Goal: Task Accomplishment & Management: Manage account settings

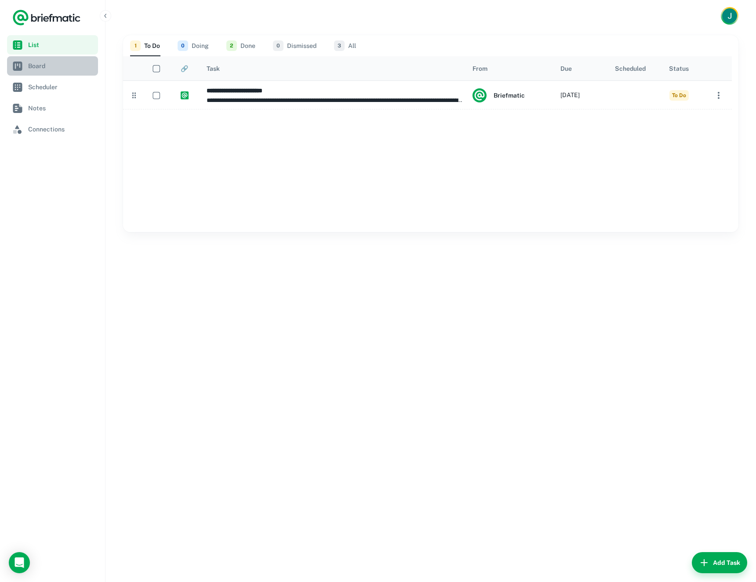
click at [33, 56] on link "Board" at bounding box center [52, 65] width 91 height 19
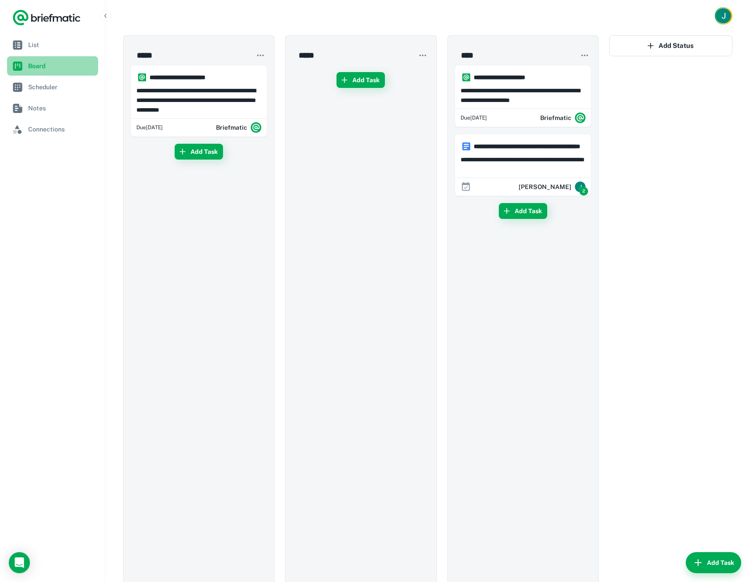
click at [42, 56] on link "Board" at bounding box center [52, 65] width 91 height 19
click at [43, 52] on link "List" at bounding box center [52, 44] width 91 height 19
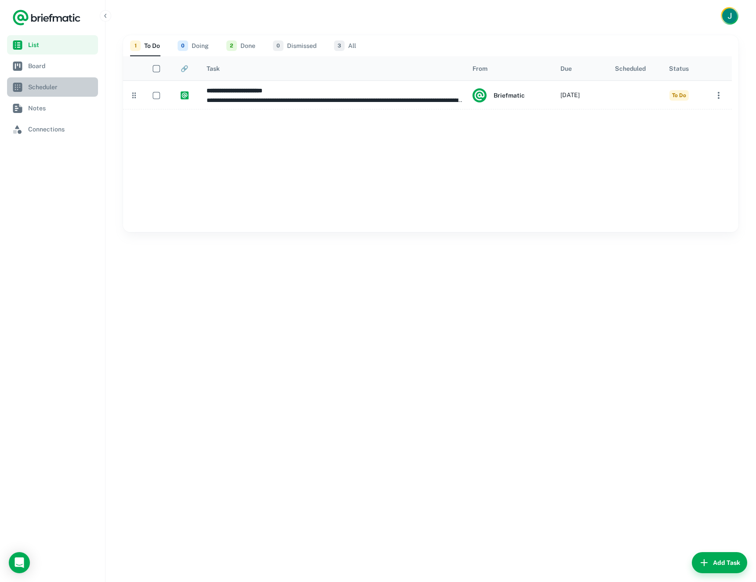
click at [67, 85] on span "Scheduler" at bounding box center [61, 87] width 66 height 10
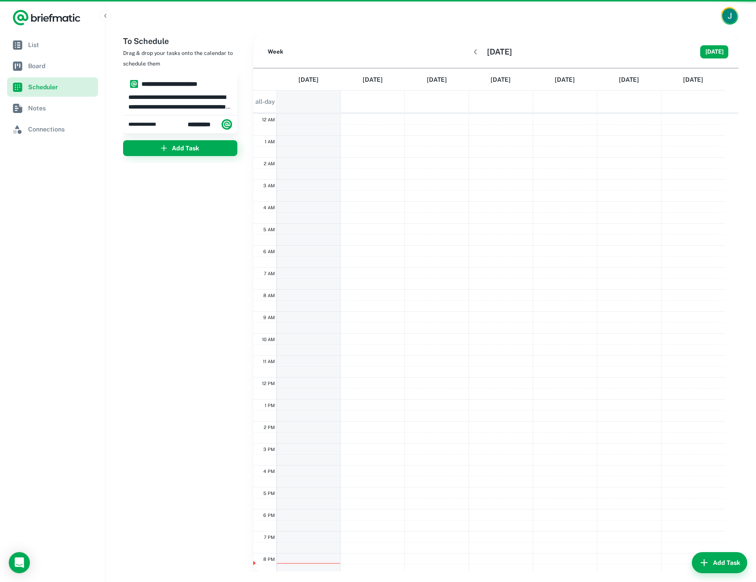
scroll to position [69, 0]
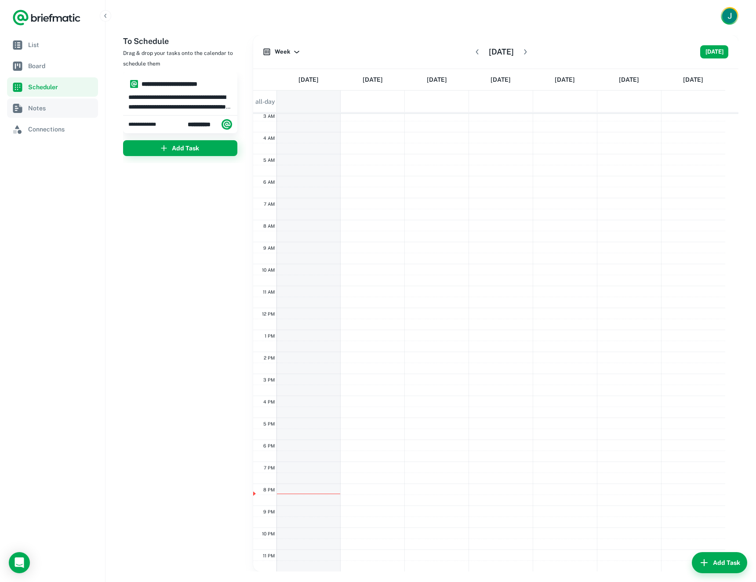
click at [53, 101] on link "Notes" at bounding box center [52, 107] width 91 height 19
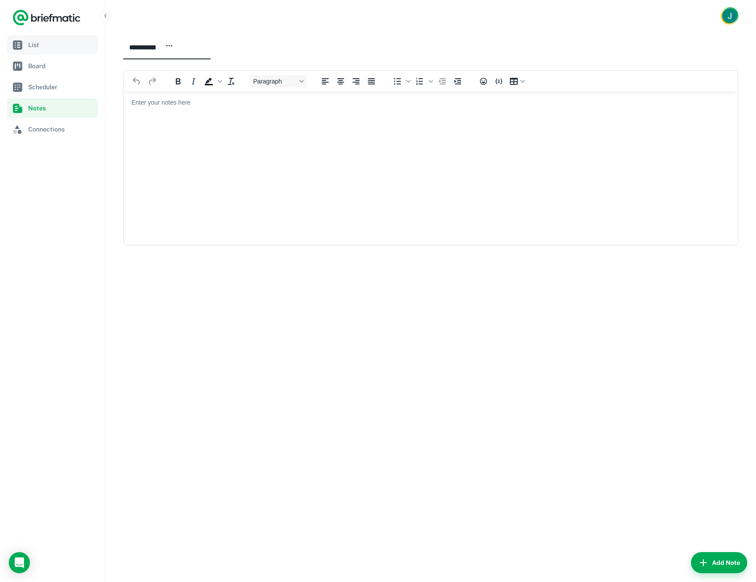
click at [29, 43] on span "List" at bounding box center [61, 45] width 66 height 10
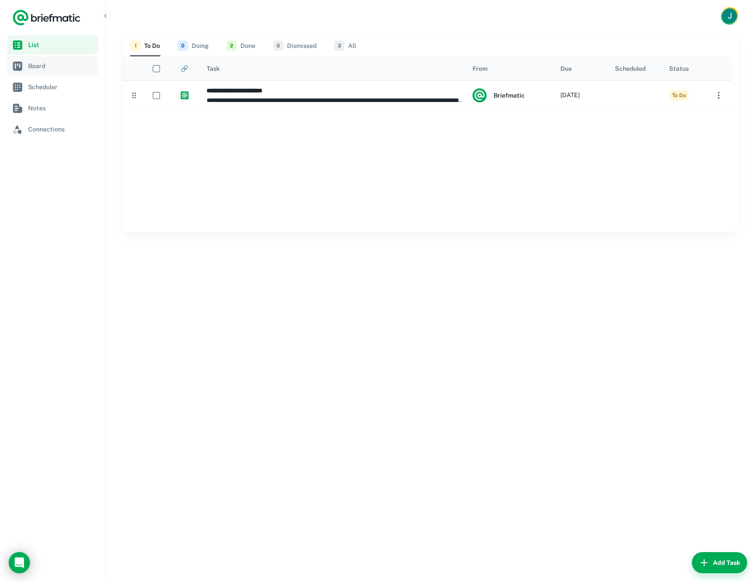
click at [45, 61] on span "Board" at bounding box center [61, 66] width 66 height 10
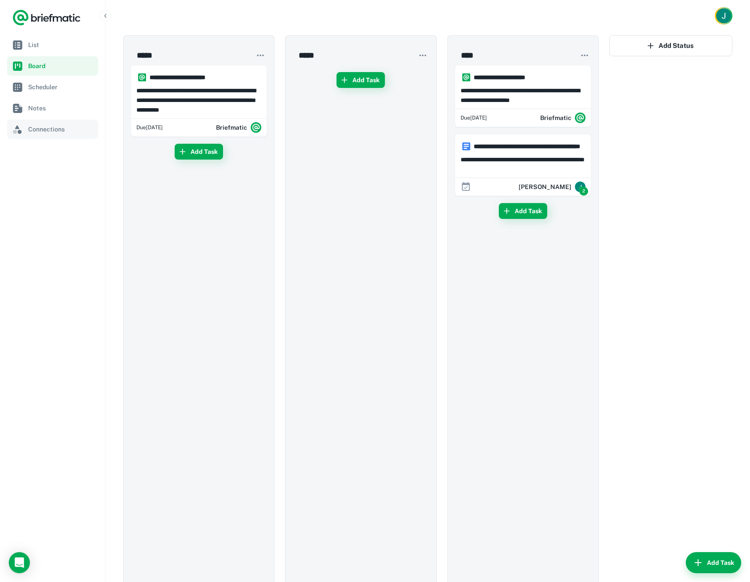
click at [26, 131] on link "Connections" at bounding box center [52, 129] width 91 height 19
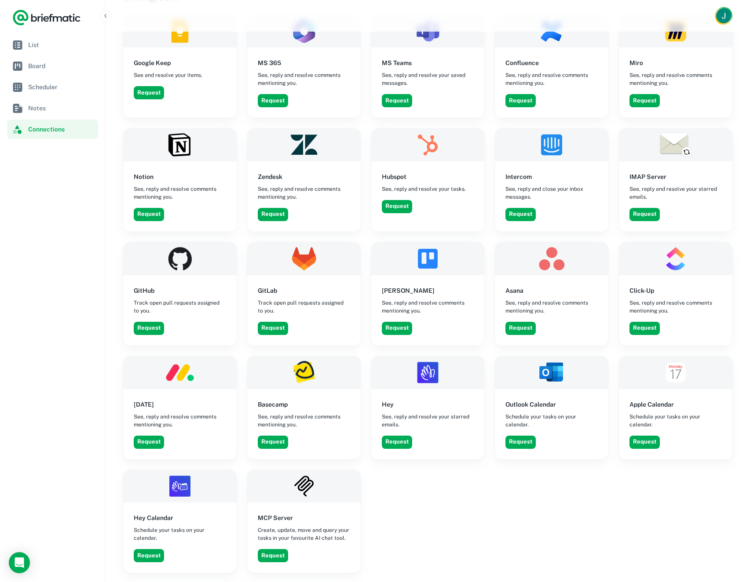
scroll to position [638, 0]
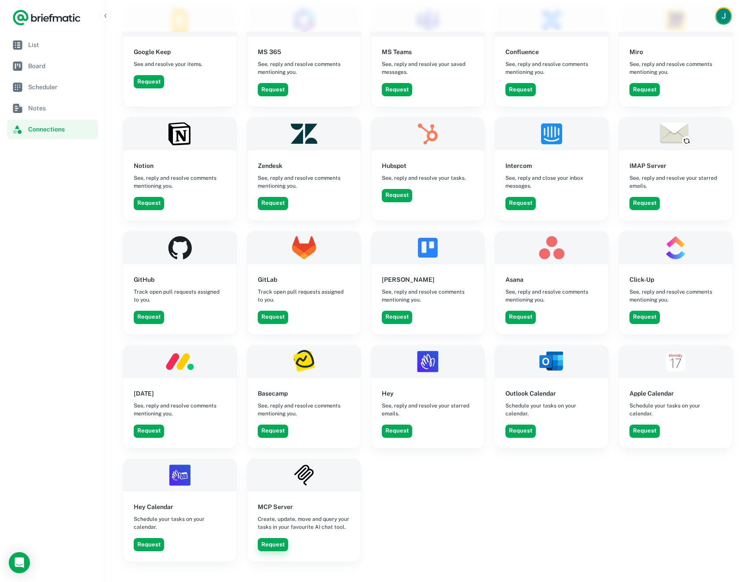
click at [277, 538] on button "Request" at bounding box center [273, 544] width 30 height 13
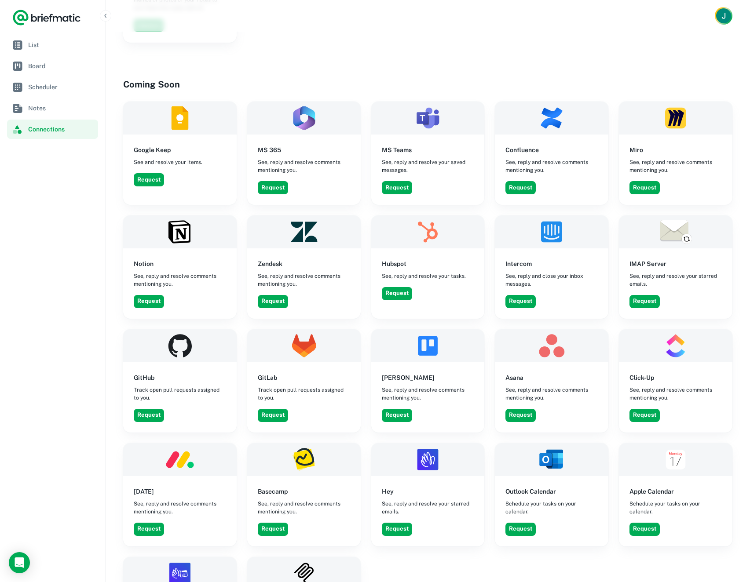
scroll to position [526, 0]
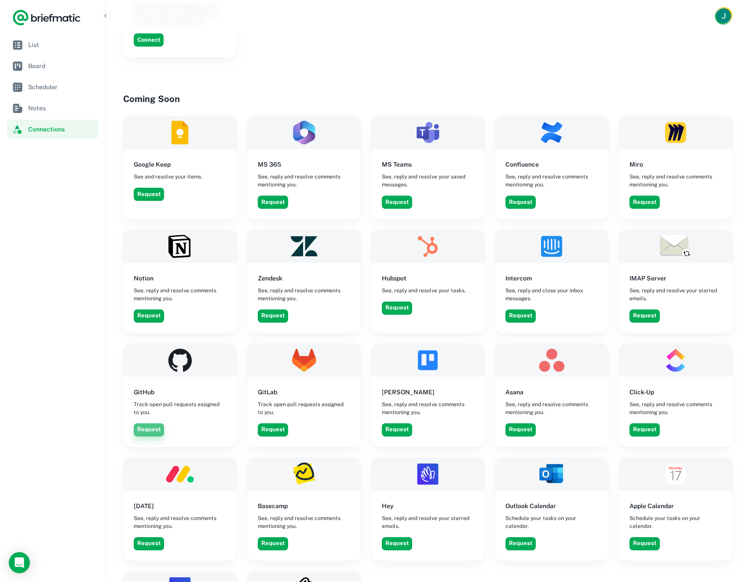
click at [146, 423] on button "Request" at bounding box center [149, 429] width 30 height 13
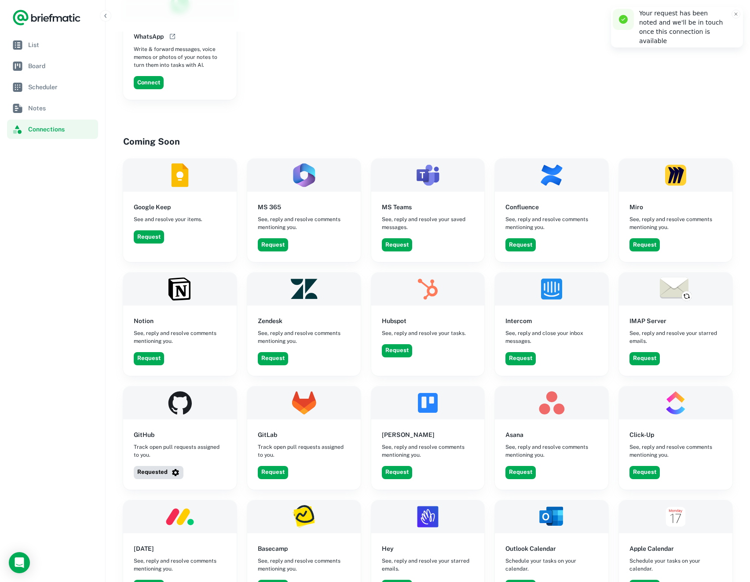
scroll to position [420, 0]
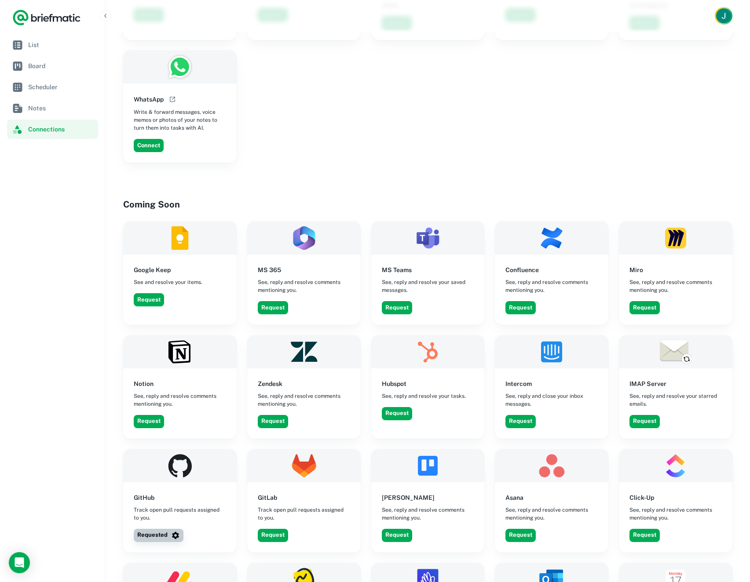
click at [174, 531] on icon "button" at bounding box center [175, 535] width 9 height 9
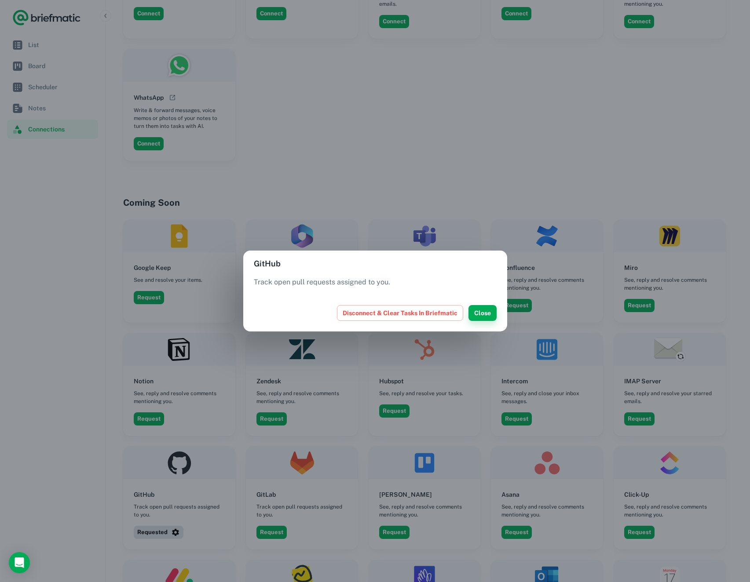
click at [482, 314] on button "Close" at bounding box center [482, 313] width 28 height 16
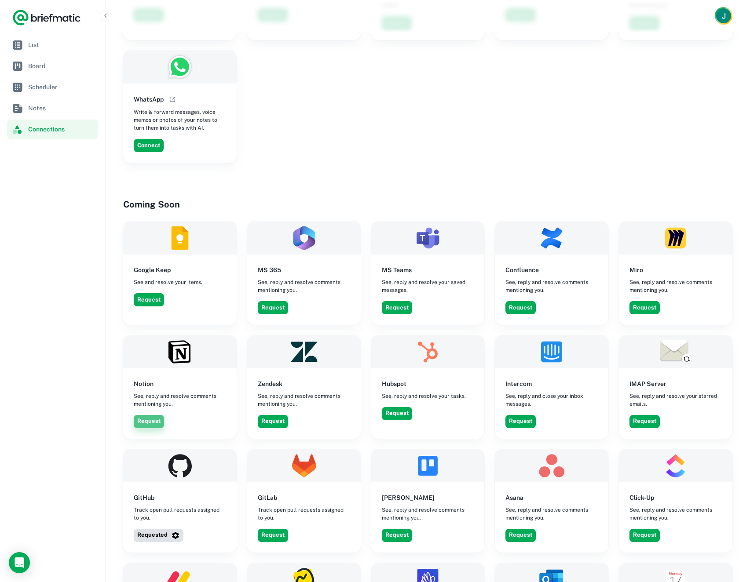
click at [145, 415] on button "Request" at bounding box center [149, 421] width 30 height 13
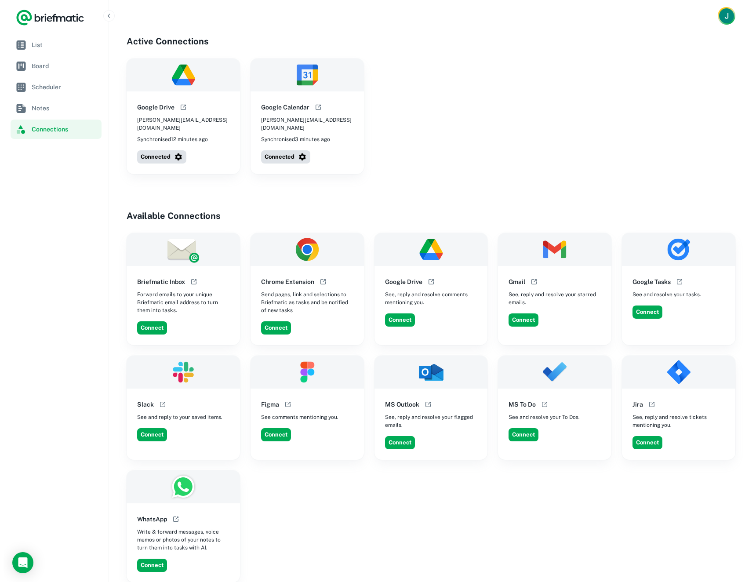
scroll to position [0, 0]
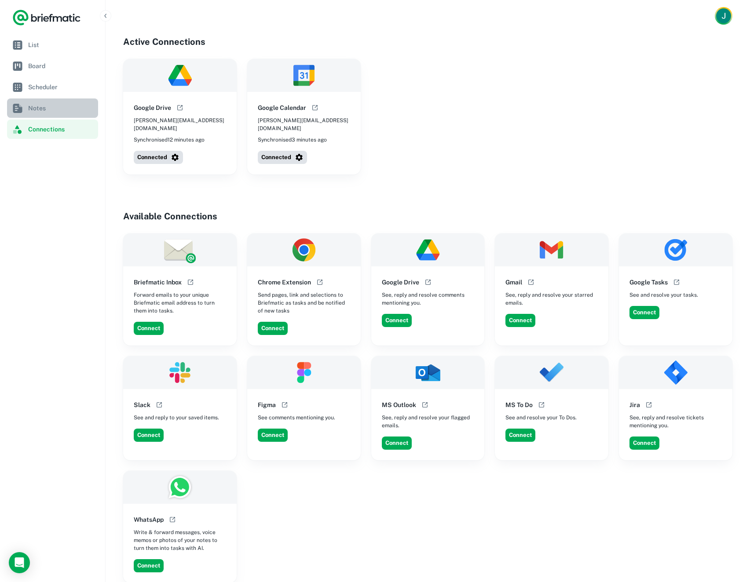
click at [31, 106] on span "Notes" at bounding box center [61, 108] width 66 height 10
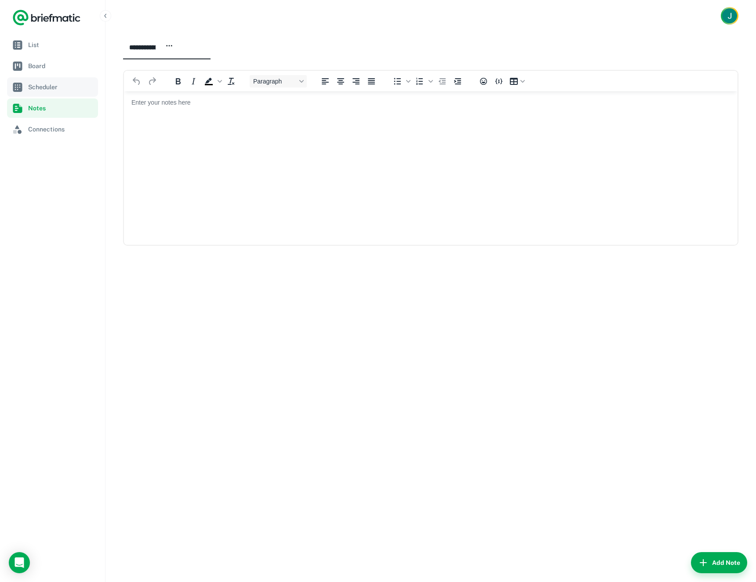
click at [41, 80] on link "Scheduler" at bounding box center [52, 86] width 91 height 19
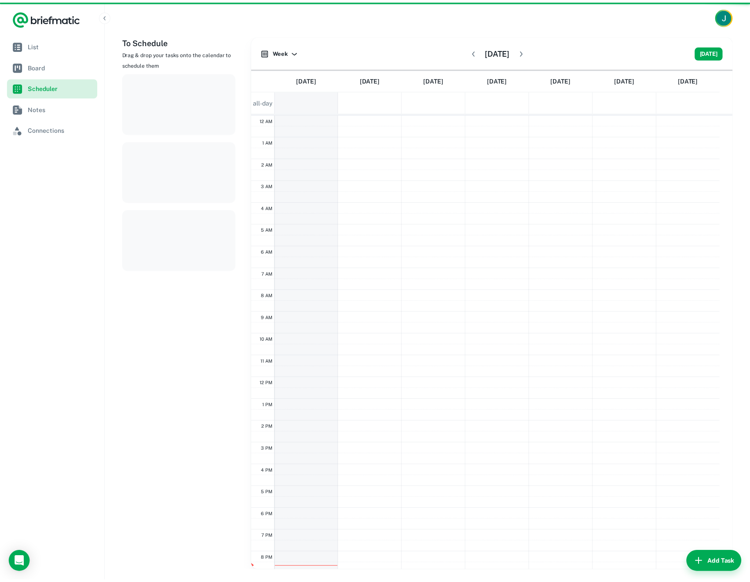
scroll to position [69, 0]
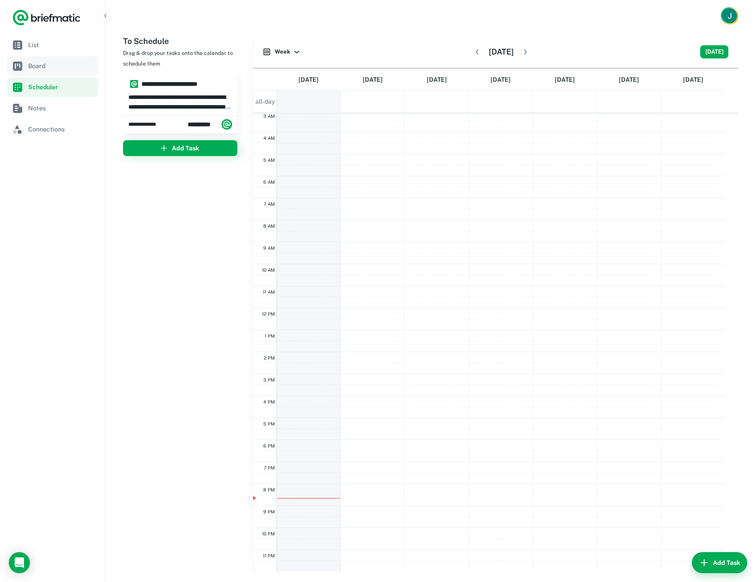
click at [43, 69] on span "Board" at bounding box center [61, 66] width 66 height 10
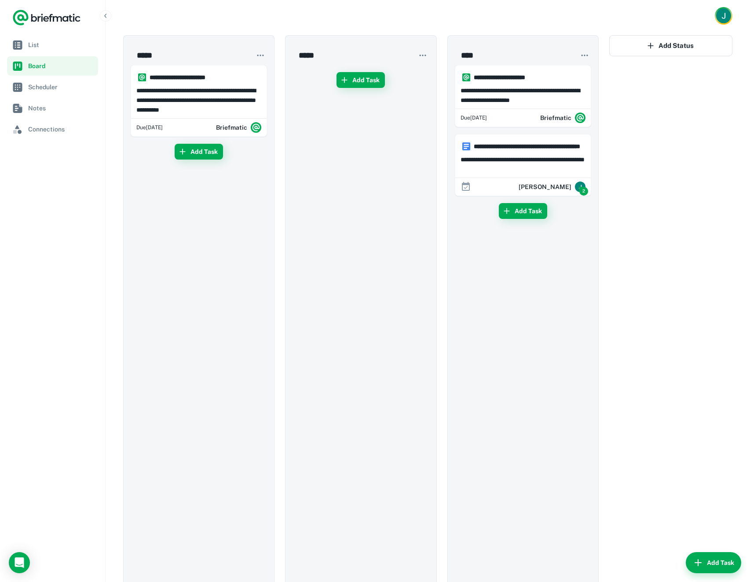
click at [48, 55] on ul "List Board Scheduler Notes Connections" at bounding box center [52, 87] width 91 height 104
click at [52, 44] on span "List" at bounding box center [61, 45] width 66 height 10
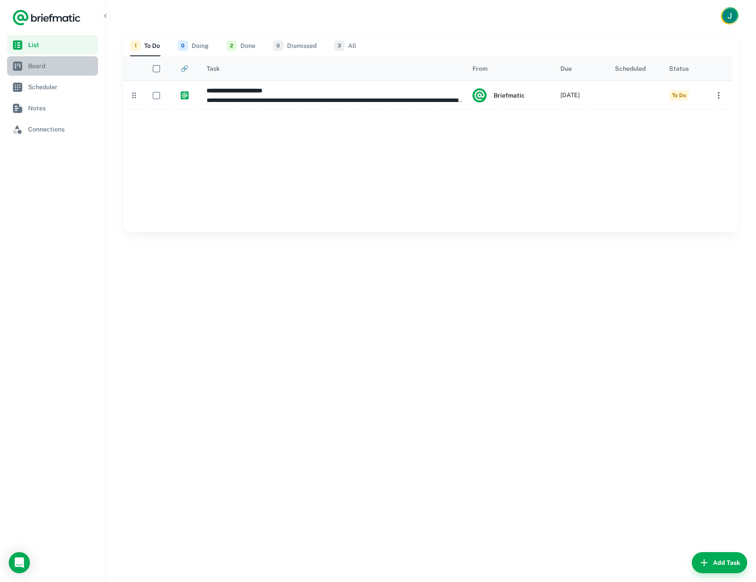
click at [9, 65] on link "Board" at bounding box center [52, 65] width 91 height 19
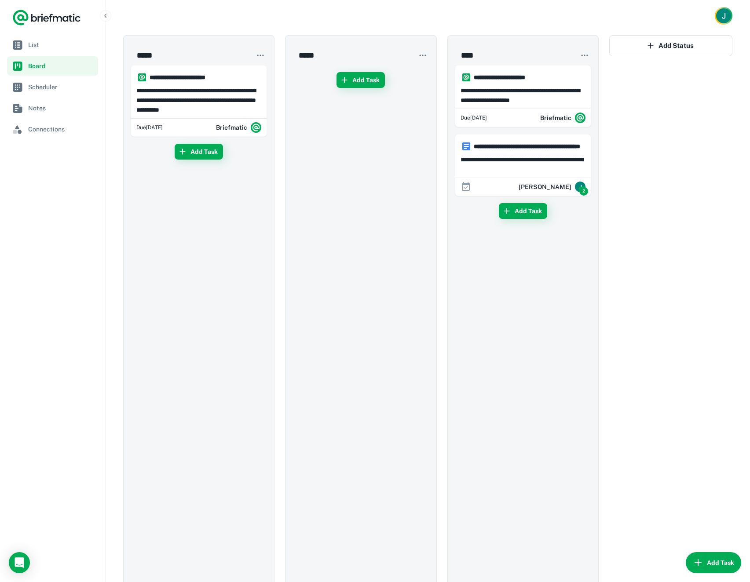
click at [714, 562] on button "Add Task" at bounding box center [712, 562] width 55 height 21
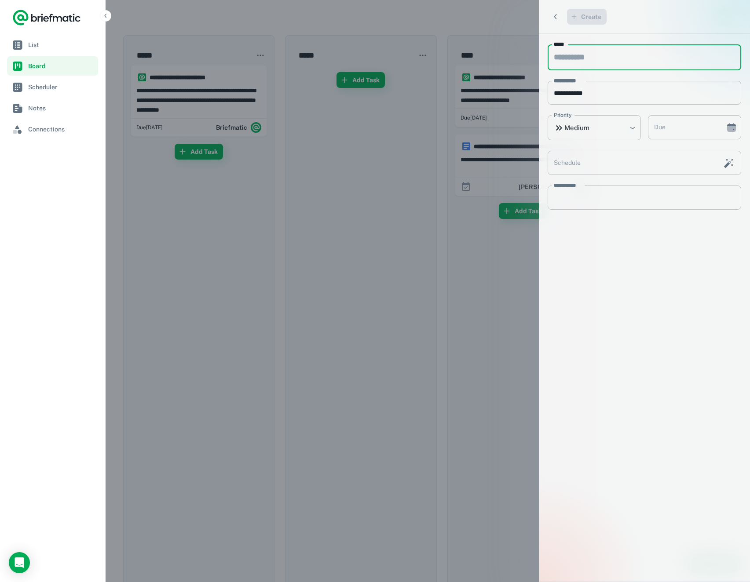
click at [551, 15] on icon "Back" at bounding box center [555, 16] width 9 height 9
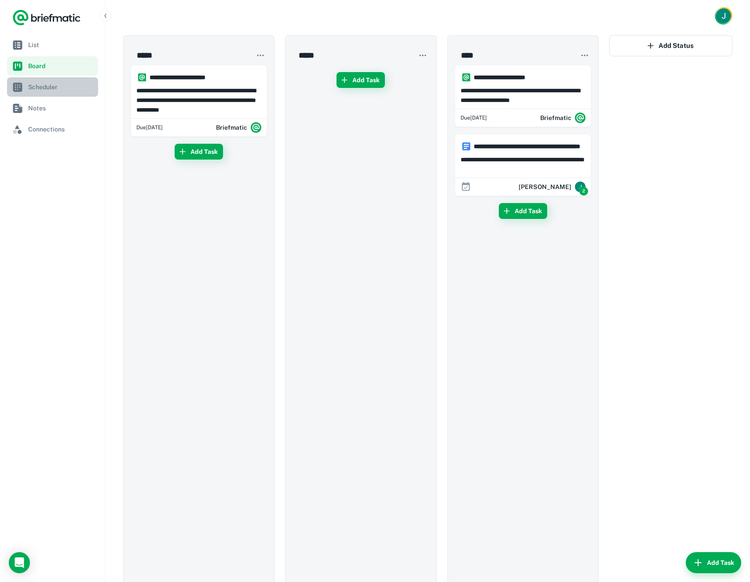
click at [48, 91] on span "Scheduler" at bounding box center [61, 87] width 66 height 10
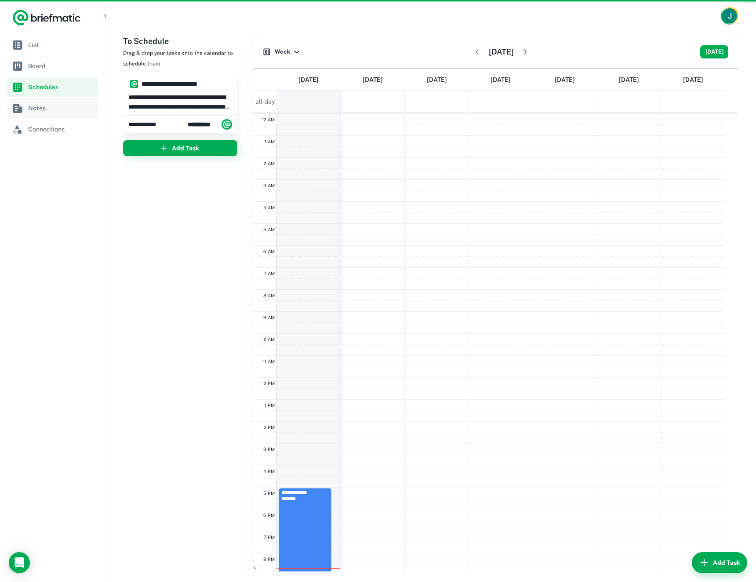
scroll to position [69, 0]
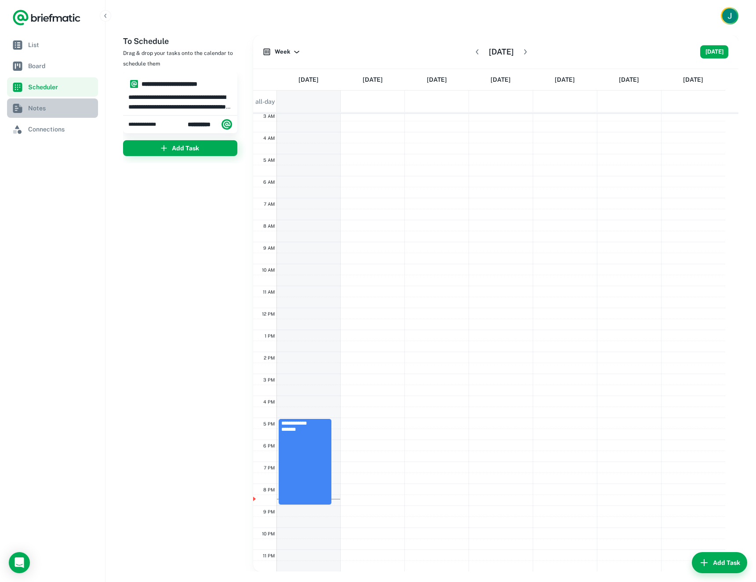
click at [50, 108] on span "Notes" at bounding box center [61, 108] width 66 height 10
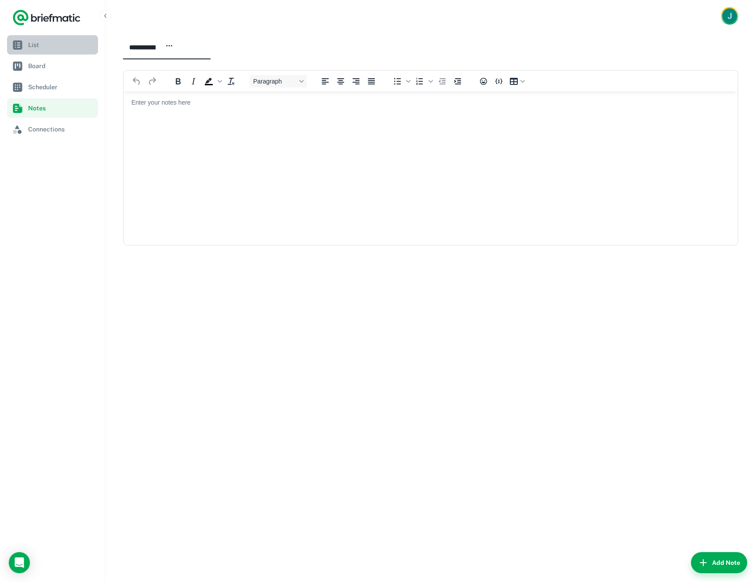
click at [44, 50] on link "List" at bounding box center [52, 44] width 91 height 19
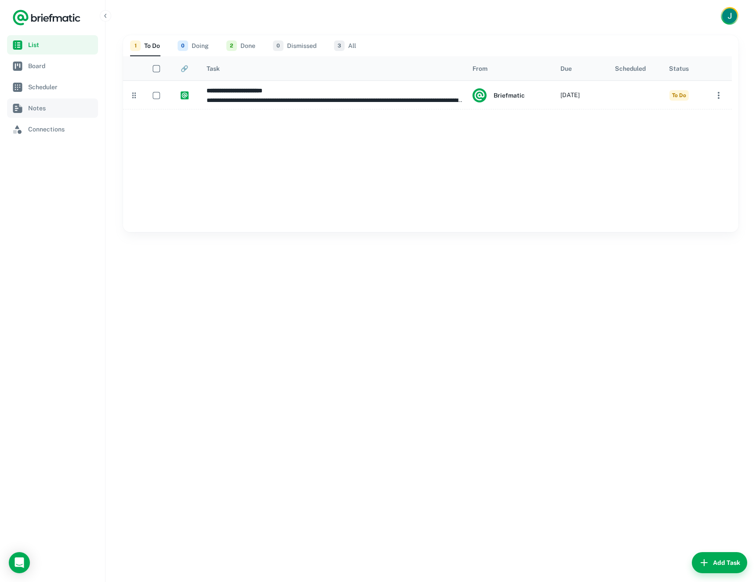
click at [39, 102] on link "Notes" at bounding box center [52, 107] width 91 height 19
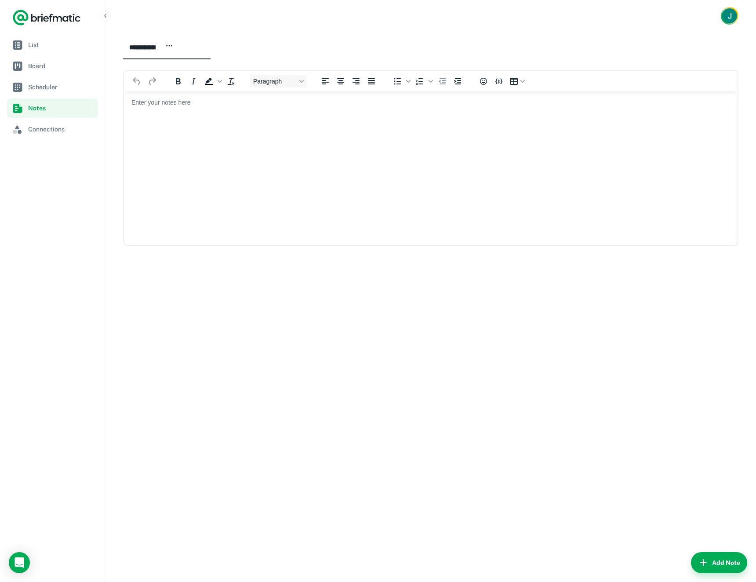
click at [173, 47] on icon "button" at bounding box center [169, 46] width 8 height 8
click at [225, 162] on div at bounding box center [378, 291] width 756 height 582
click at [268, 294] on div "**********" at bounding box center [431, 307] width 651 height 550
drag, startPoint x: 224, startPoint y: 121, endPoint x: 218, endPoint y: 120, distance: 6.2
click at [224, 114] on html at bounding box center [431, 102] width 614 height 23
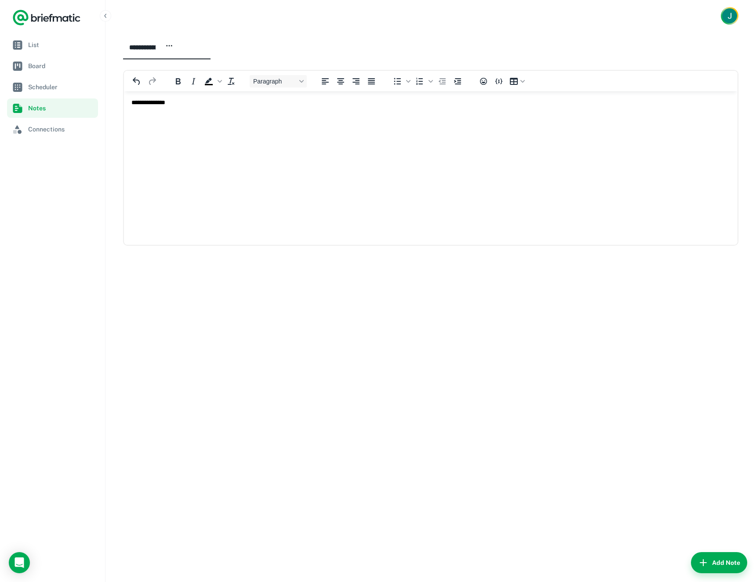
click at [353, 261] on div "**********" at bounding box center [431, 307] width 651 height 550
click at [173, 47] on icon "button" at bounding box center [169, 46] width 8 height 8
click at [197, 64] on li "Change title" at bounding box center [187, 61] width 58 height 15
click at [235, 114] on html "**********" at bounding box center [431, 102] width 614 height 23
click at [720, 561] on button "Add Note" at bounding box center [719, 562] width 56 height 21
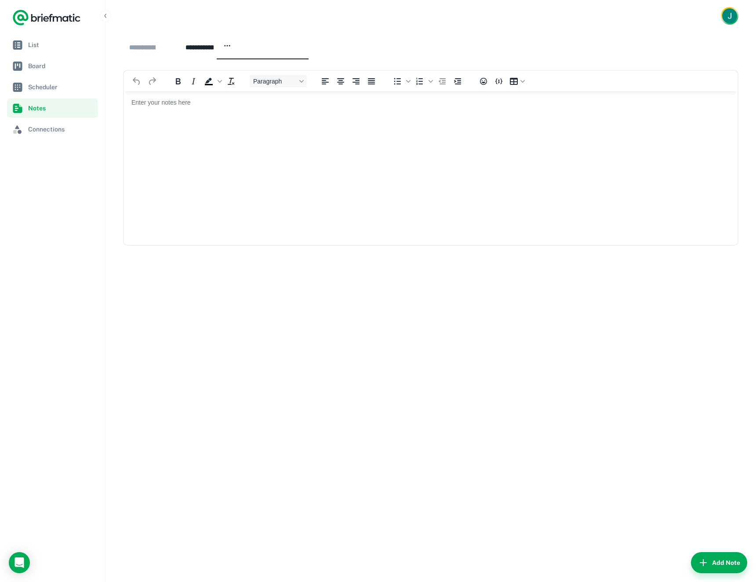
click at [141, 42] on div "**********" at bounding box center [142, 47] width 39 height 17
click at [213, 107] on html "**********" at bounding box center [431, 102] width 614 height 23
click at [231, 43] on div "**********" at bounding box center [211, 47] width 40 height 17
click at [212, 102] on p "Rich Text Area" at bounding box center [430, 102] width 599 height 9
click at [153, 48] on div "**********" at bounding box center [142, 47] width 39 height 17
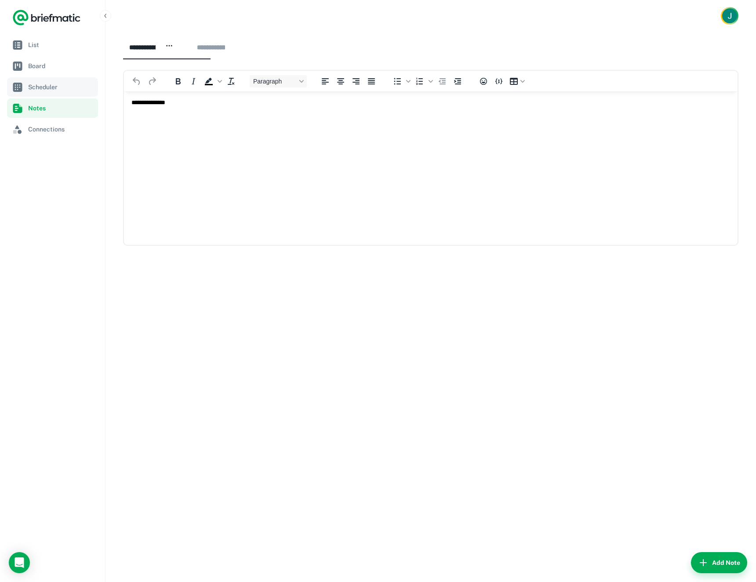
click at [40, 85] on span "Scheduler" at bounding box center [61, 87] width 66 height 10
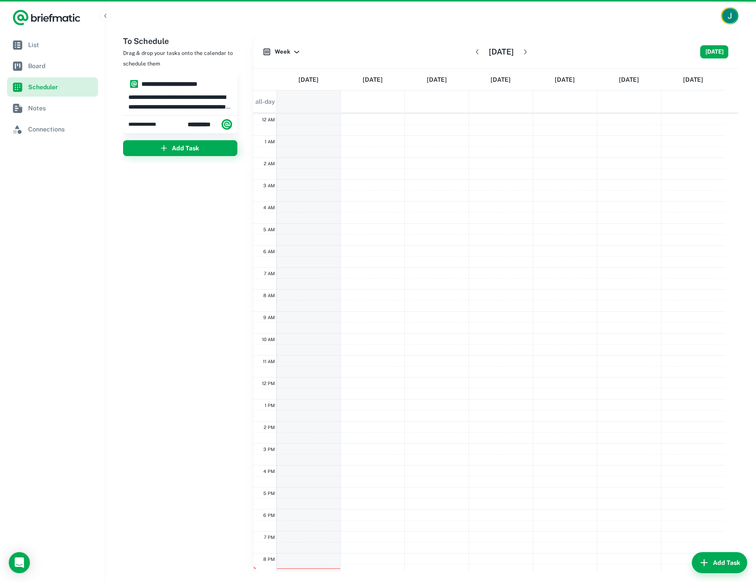
scroll to position [69, 0]
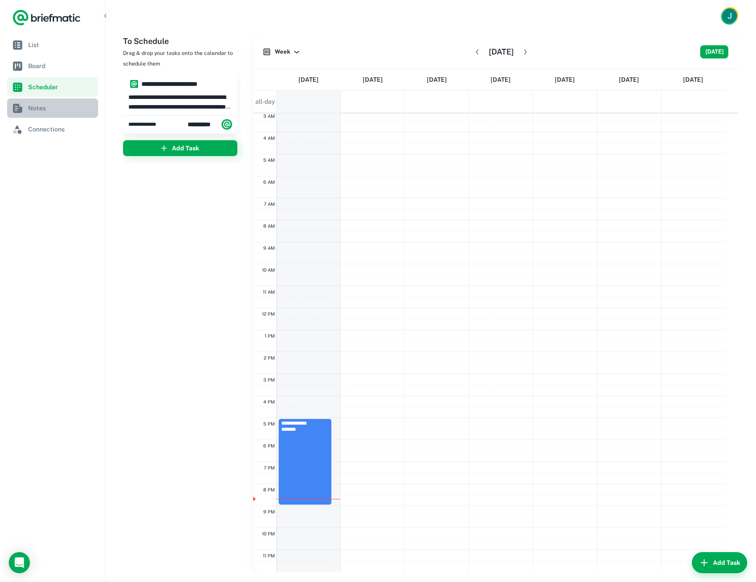
click at [40, 115] on link "Notes" at bounding box center [52, 107] width 91 height 19
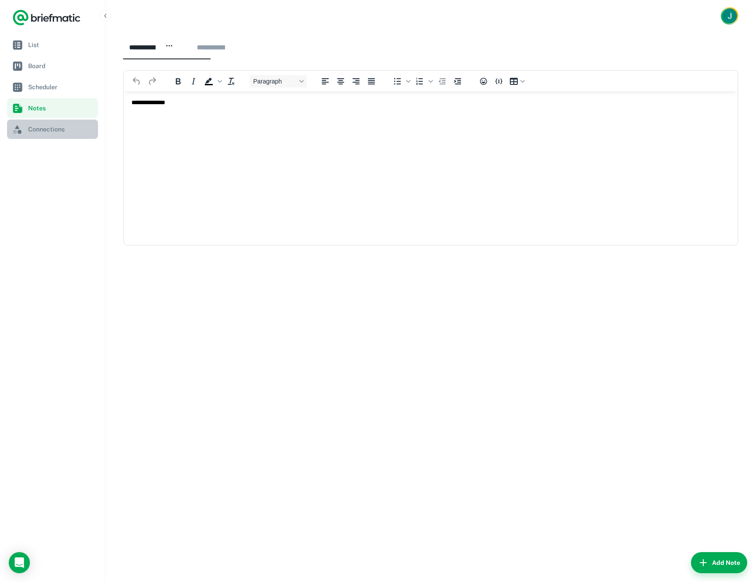
click at [39, 131] on span "Connections" at bounding box center [61, 129] width 66 height 10
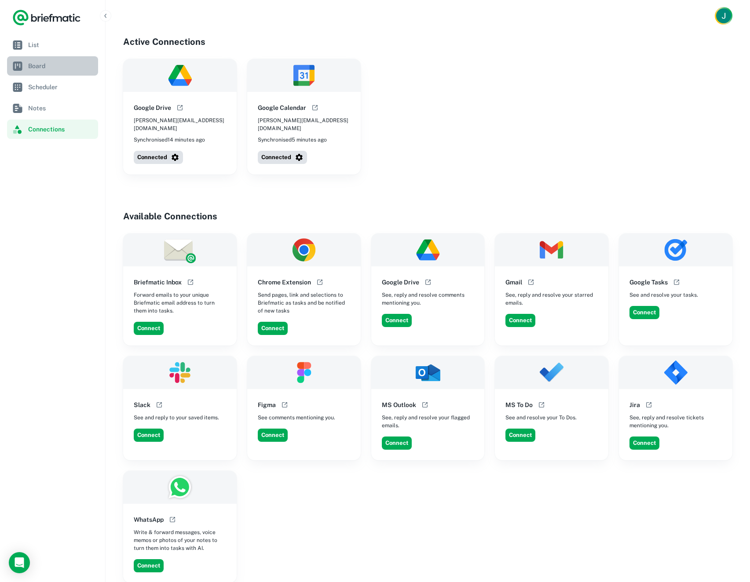
click at [38, 71] on link "Board" at bounding box center [52, 65] width 91 height 19
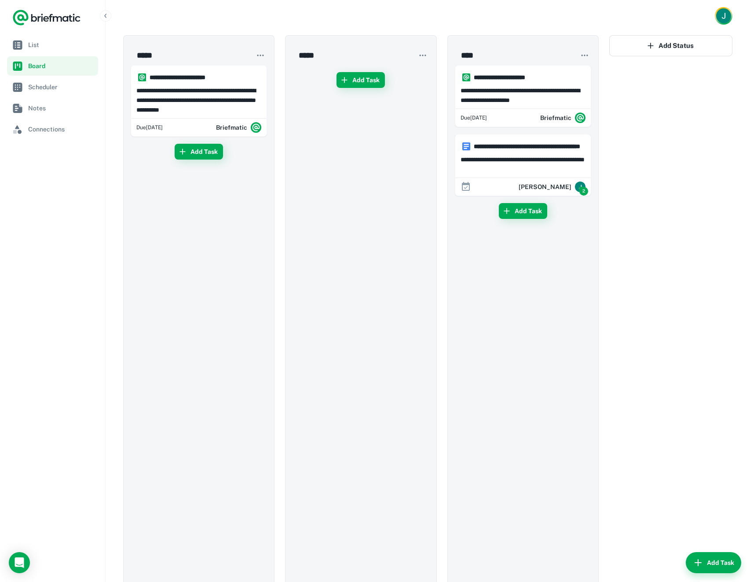
click at [255, 58] on button "button" at bounding box center [260, 55] width 13 height 13
click at [260, 55] on div at bounding box center [375, 291] width 750 height 582
click at [426, 54] on icon "button" at bounding box center [422, 55] width 9 height 9
click at [424, 54] on div at bounding box center [375, 291] width 750 height 582
click at [587, 52] on icon "button" at bounding box center [584, 55] width 9 height 9
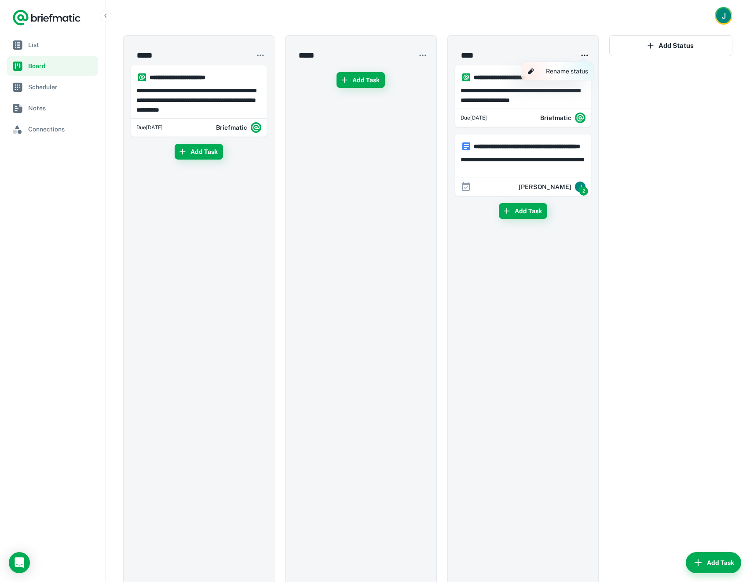
click at [587, 52] on div at bounding box center [375, 291] width 750 height 582
click at [521, 272] on div "Add Task" at bounding box center [523, 403] width 136 height 400
click at [309, 49] on input "*****" at bounding box center [337, 55] width 91 height 19
click at [343, 265] on div "Add Task" at bounding box center [360, 334] width 136 height 538
click at [197, 90] on p "**********" at bounding box center [198, 100] width 125 height 29
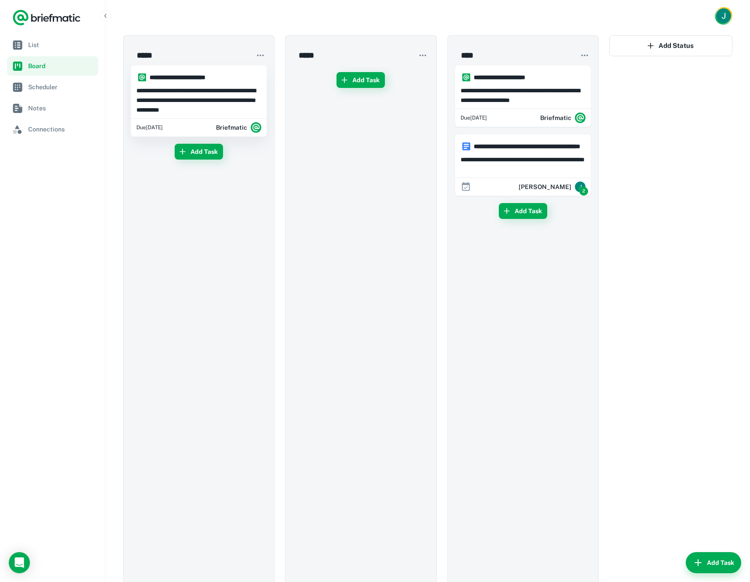
type input "**********"
type textarea "**********"
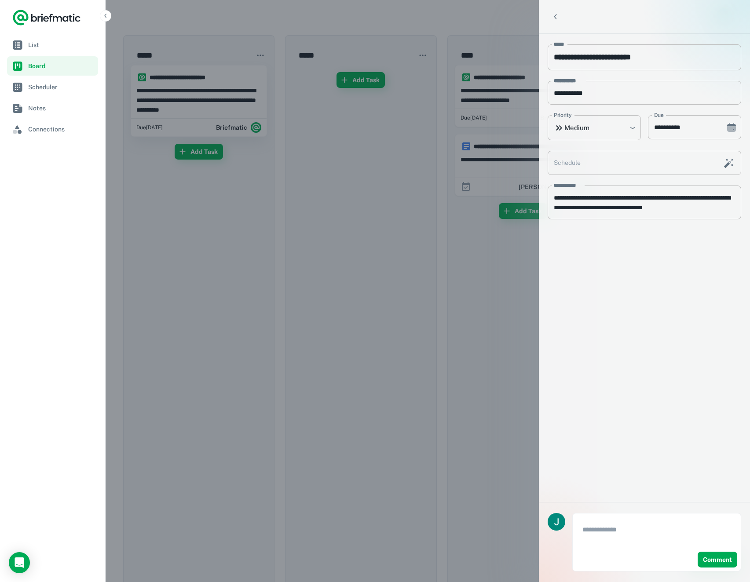
type input "**********"
click at [551, 18] on icon "Back" at bounding box center [555, 16] width 9 height 9
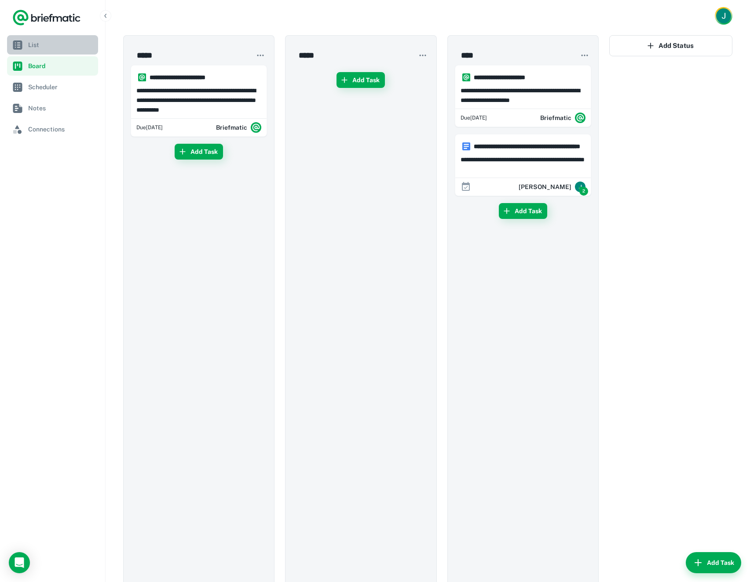
click at [50, 48] on span "List" at bounding box center [61, 45] width 66 height 10
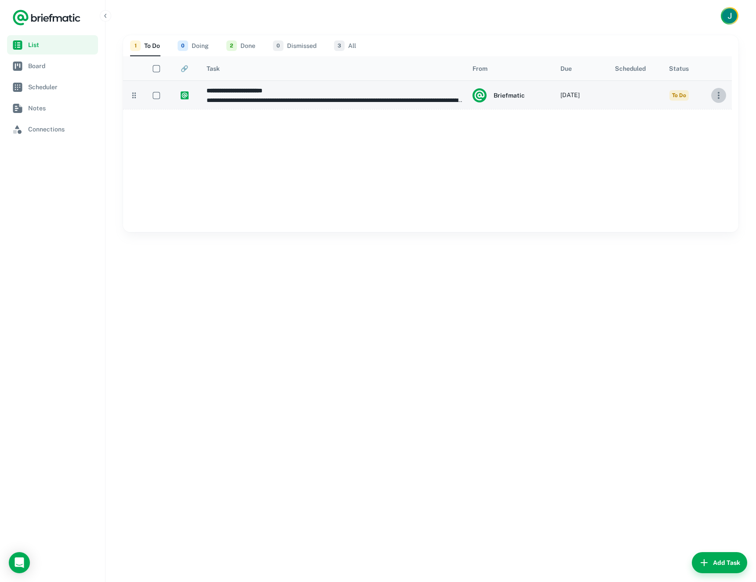
click at [718, 97] on icon "button" at bounding box center [719, 95] width 11 height 11
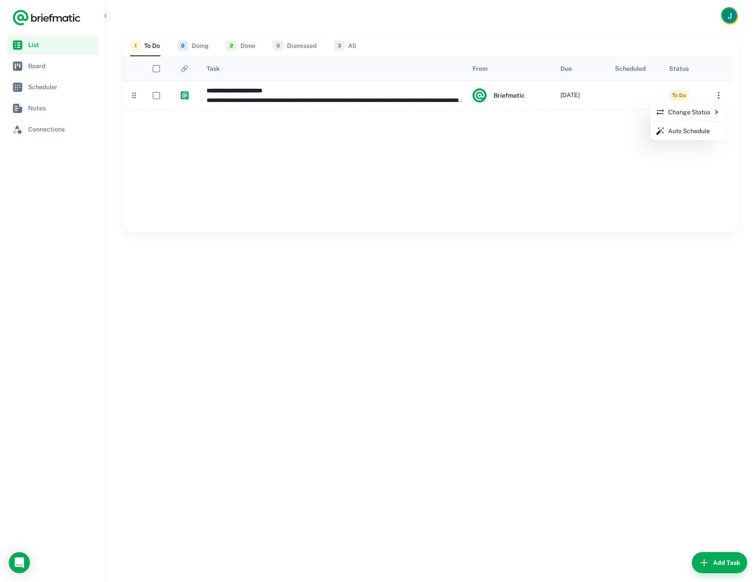
click at [537, 186] on div at bounding box center [378, 291] width 756 height 582
click at [191, 46] on button "0 Doing" at bounding box center [193, 45] width 31 height 21
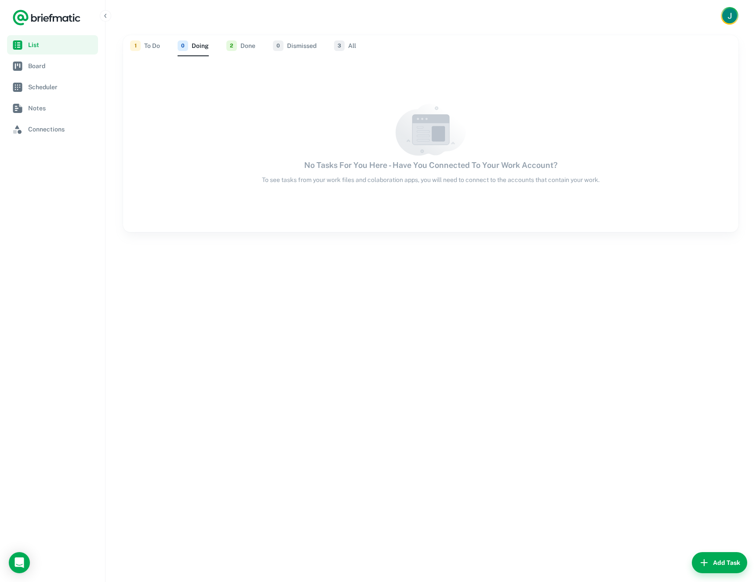
click at [242, 48] on button "2 Done" at bounding box center [240, 45] width 29 height 21
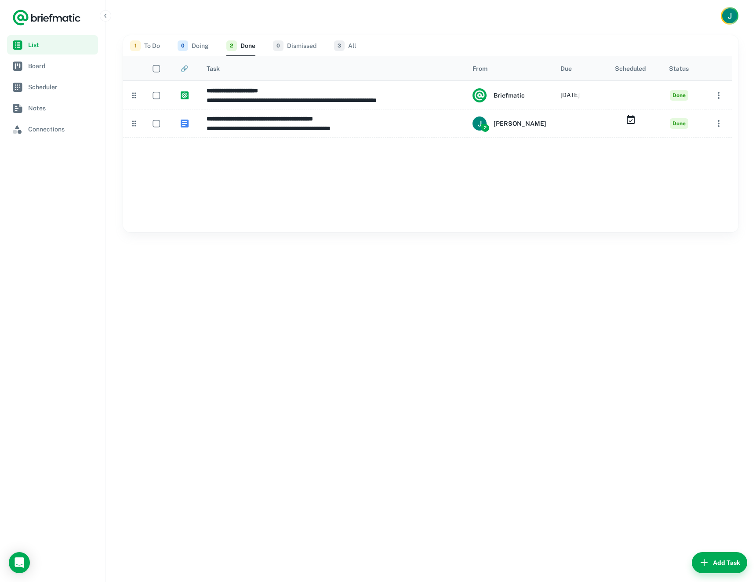
click at [287, 46] on button "0 Dismissed" at bounding box center [295, 45] width 44 height 21
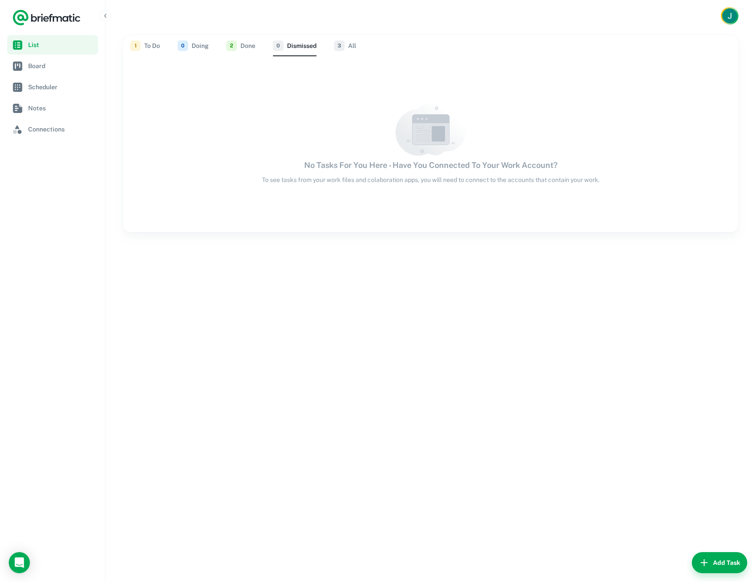
click at [353, 43] on button "3 All" at bounding box center [345, 45] width 22 height 21
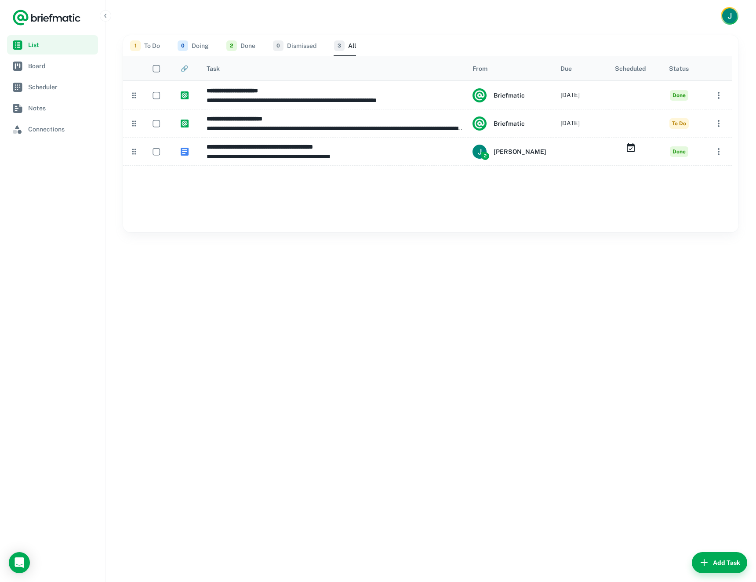
click at [151, 43] on button "1 To Do" at bounding box center [145, 45] width 30 height 21
